Goal: Find specific page/section: Find specific page/section

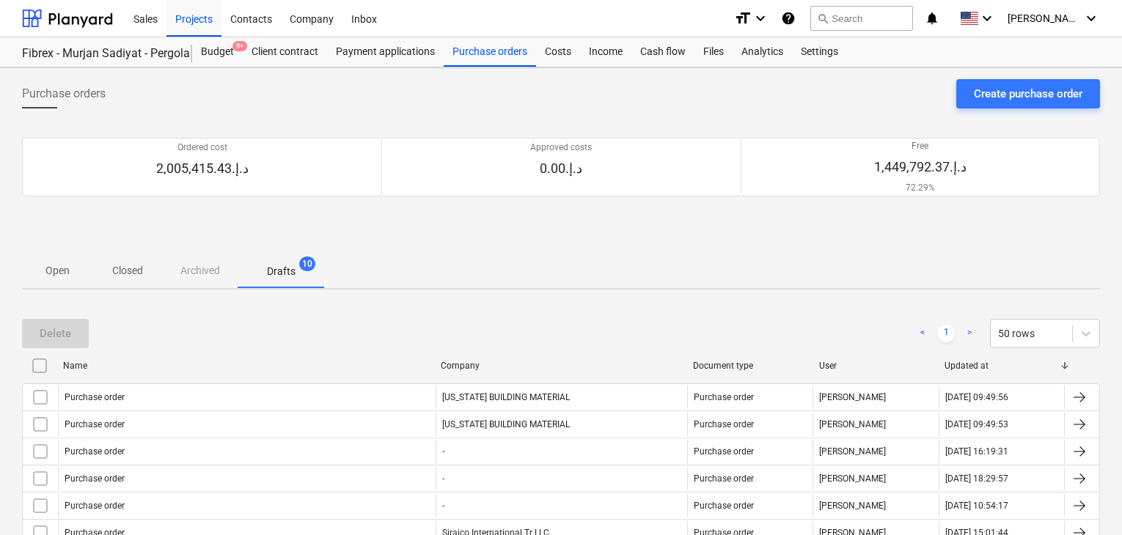
scroll to position [174, 0]
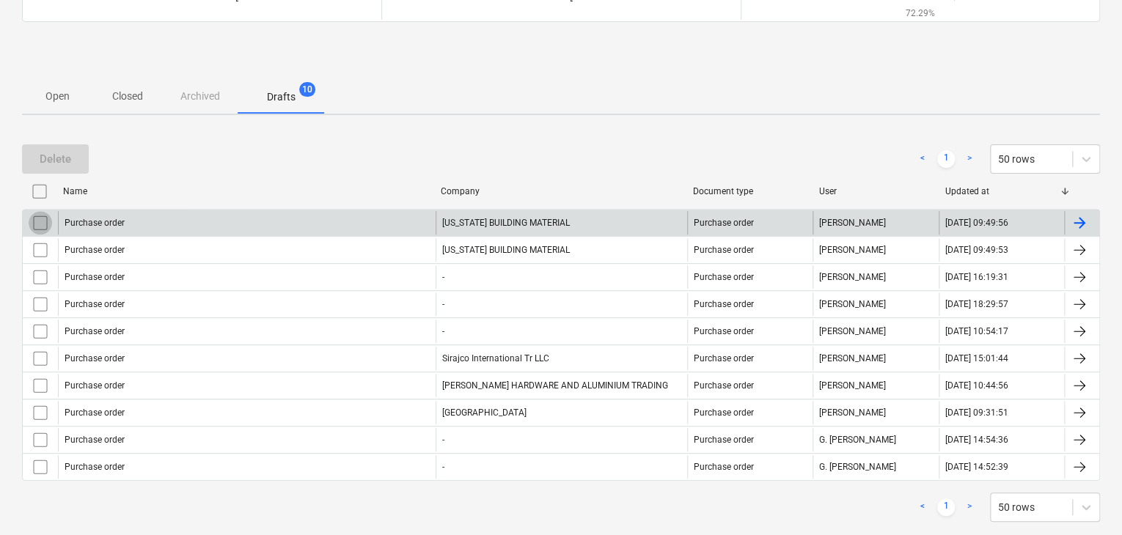
click at [32, 221] on input "checkbox" at bounding box center [40, 222] width 23 height 23
click at [35, 188] on input "checkbox" at bounding box center [39, 191] width 23 height 23
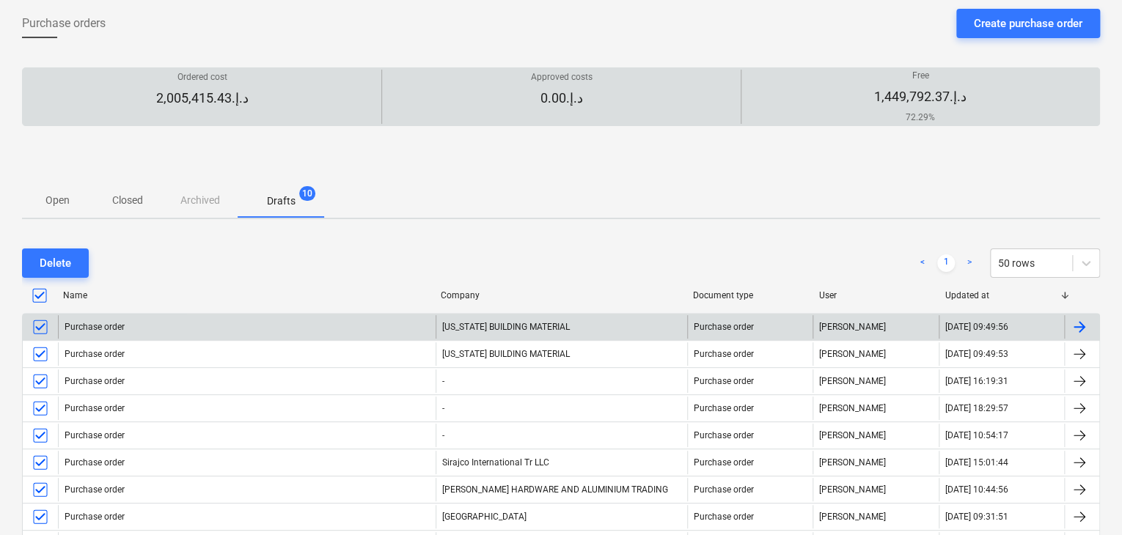
scroll to position [0, 0]
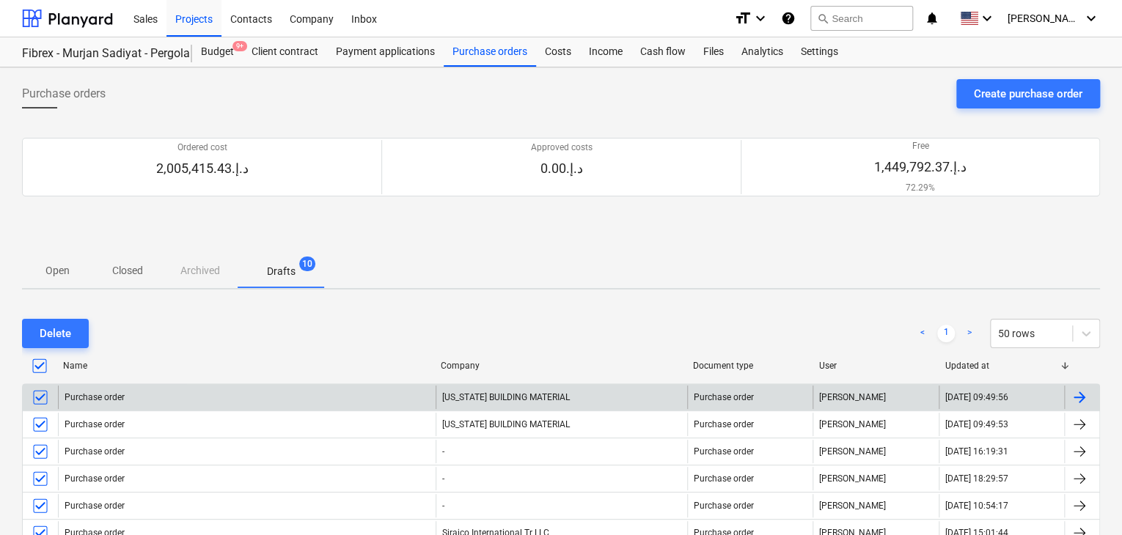
click at [1064, 355] on div at bounding box center [1064, 365] width 26 height 23
click at [1056, 367] on div at bounding box center [1064, 365] width 26 height 23
click at [1065, 364] on div at bounding box center [1064, 365] width 26 height 23
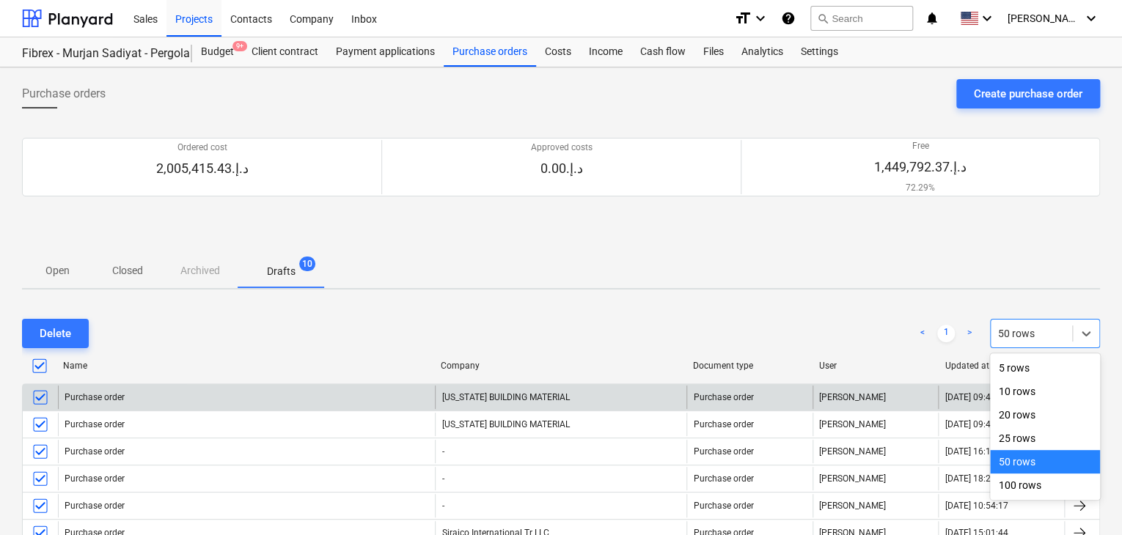
drag, startPoint x: 1059, startPoint y: 332, endPoint x: 1035, endPoint y: 326, distance: 24.9
click at [1059, 332] on div at bounding box center [1031, 333] width 67 height 15
click at [1021, 371] on div "5 rows" at bounding box center [1045, 367] width 110 height 23
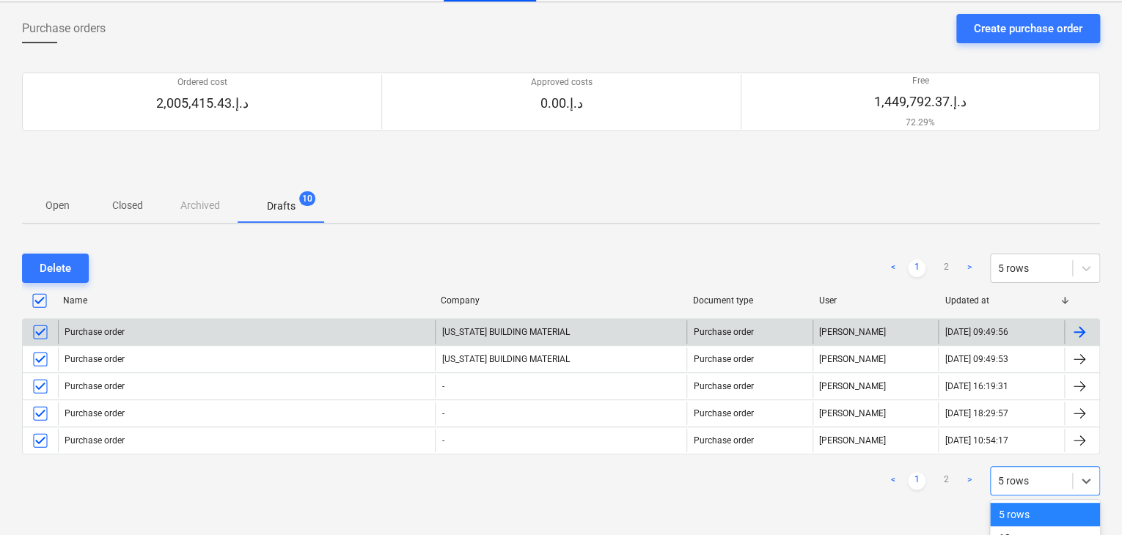
scroll to position [180, 0]
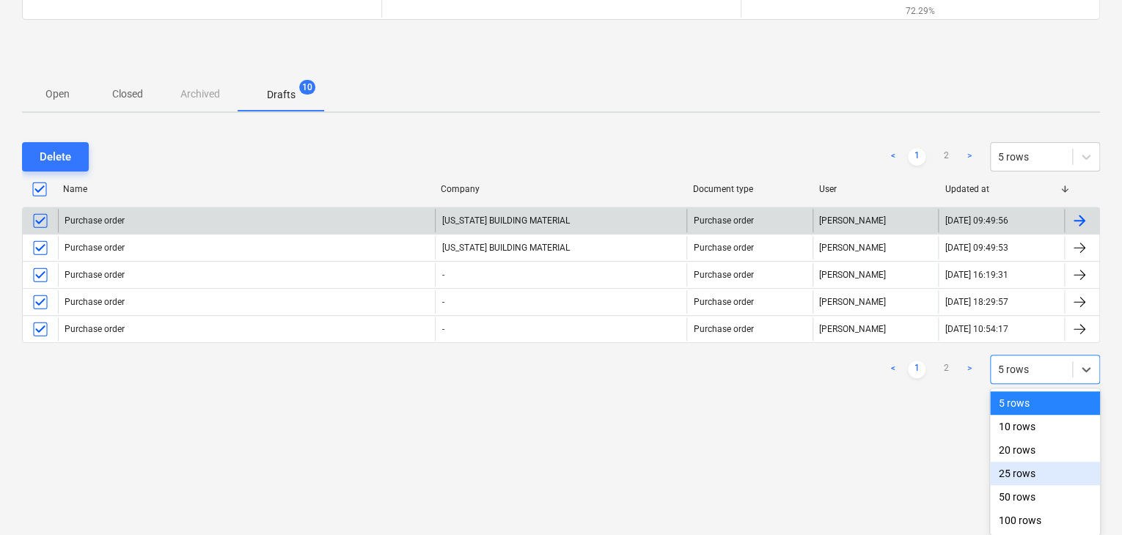
click at [995, 359] on body "Sales Projects Contacts Company Inbox format_size keyboard_arrow_down help sear…" at bounding box center [561, 90] width 1122 height 535
click at [1029, 515] on div "100 rows" at bounding box center [1045, 520] width 110 height 23
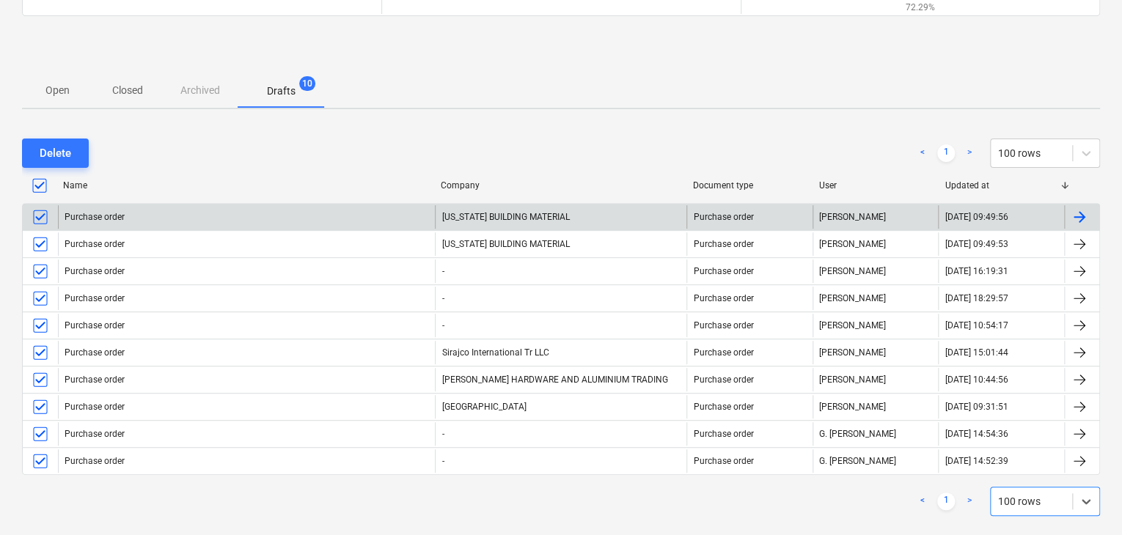
click at [206, 96] on div "Open Closed Archived Drafts 10" at bounding box center [561, 90] width 1078 height 35
click at [206, 89] on div "Open Closed Archived Drafts 10" at bounding box center [561, 90] width 1078 height 35
click at [131, 89] on p "Closed" at bounding box center [127, 90] width 35 height 15
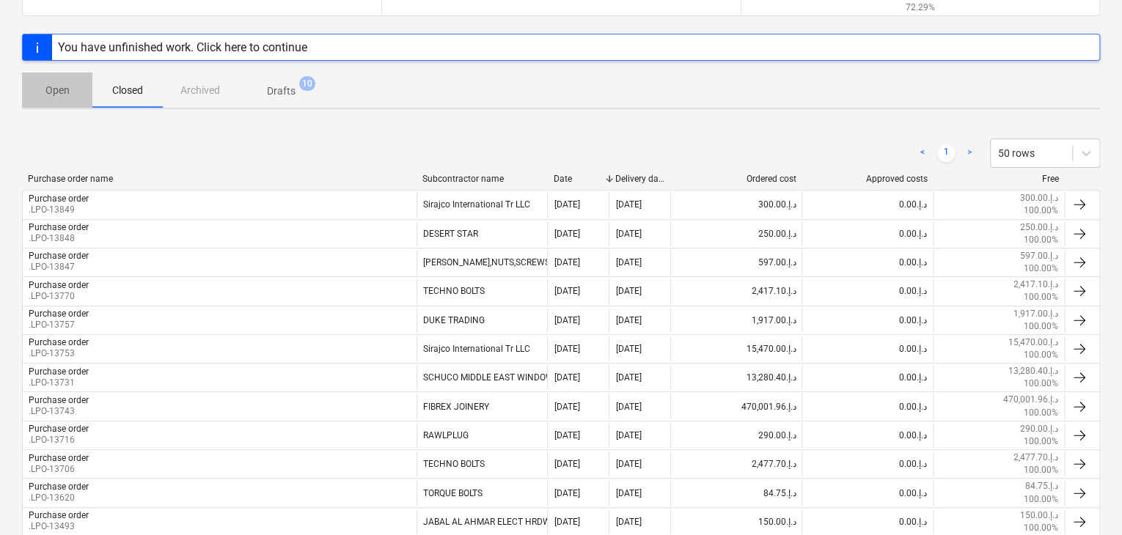
click at [78, 100] on span "Open" at bounding box center [57, 90] width 70 height 24
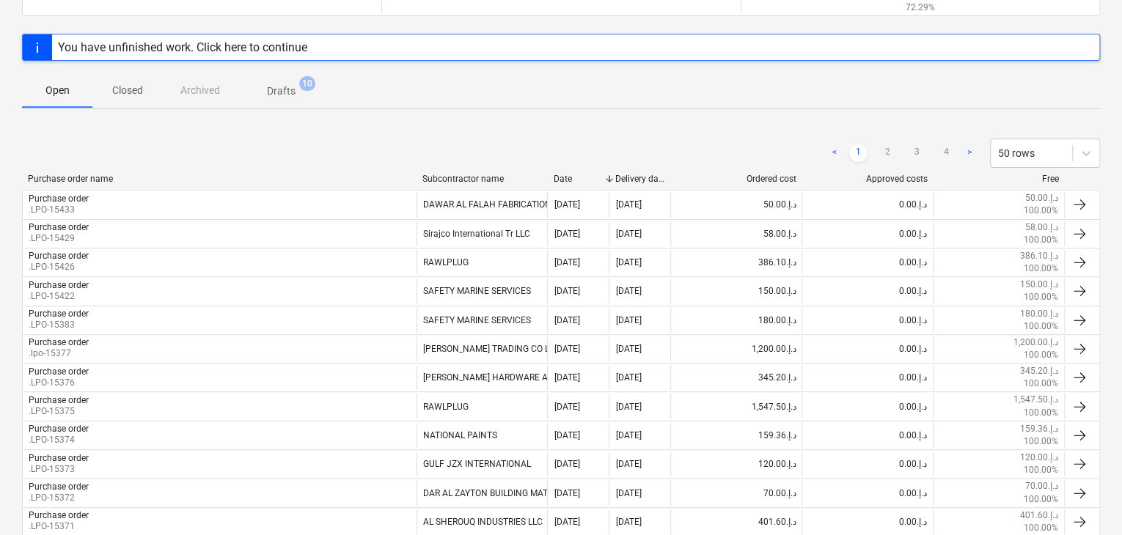
click at [290, 98] on p "Drafts" at bounding box center [281, 91] width 29 height 15
